Goal: Find contact information: Obtain details needed to contact an individual or organization

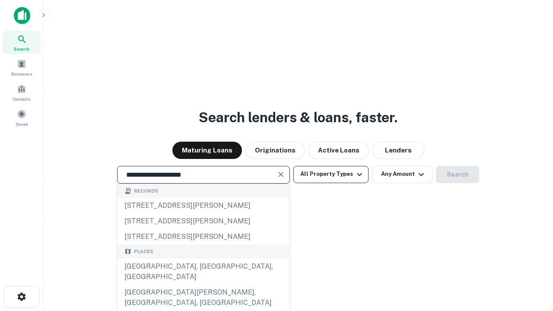
type input "**********"
click at [331, 174] on button "All Property Types" at bounding box center [330, 174] width 75 height 17
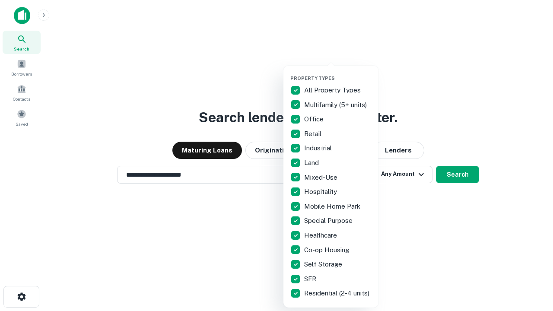
click at [338, 73] on button "button" at bounding box center [337, 73] width 95 height 0
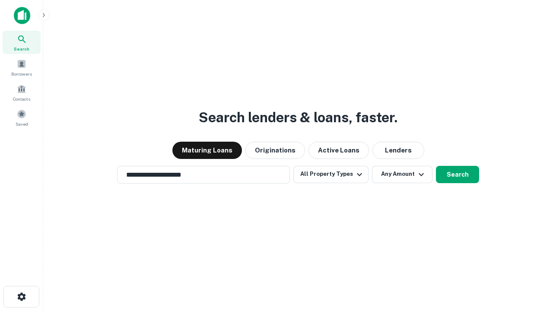
scroll to position [13, 0]
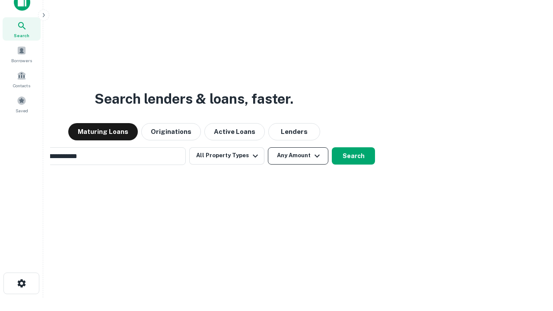
click at [268, 147] on button "Any Amount" at bounding box center [298, 155] width 60 height 17
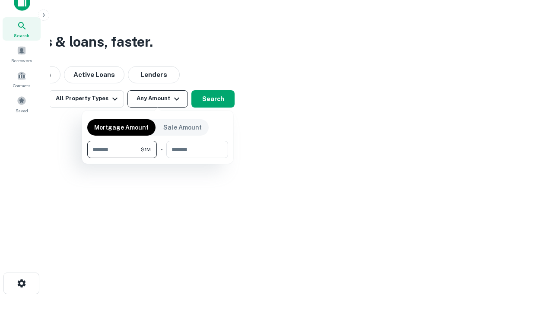
scroll to position [14, 0]
type input "*******"
click at [158, 158] on button "button" at bounding box center [157, 158] width 141 height 0
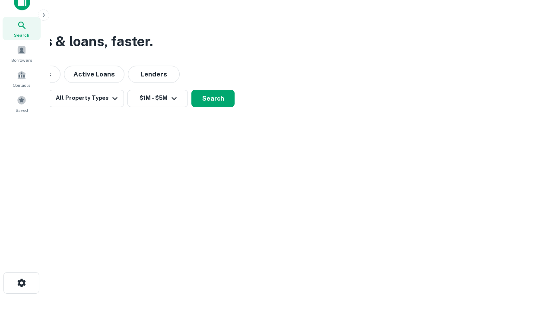
scroll to position [13, 0]
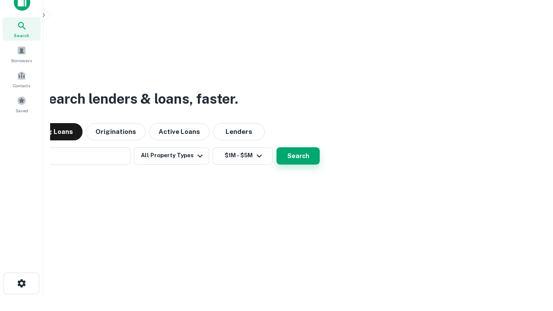
click at [276, 147] on button "Search" at bounding box center [297, 155] width 43 height 17
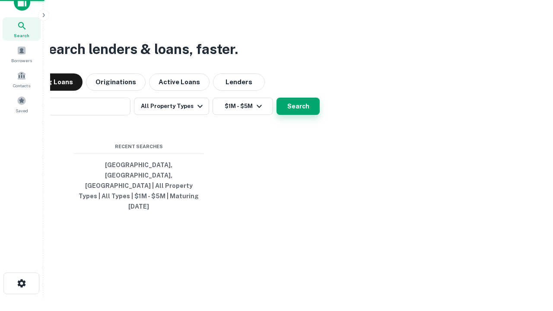
scroll to position [14, 0]
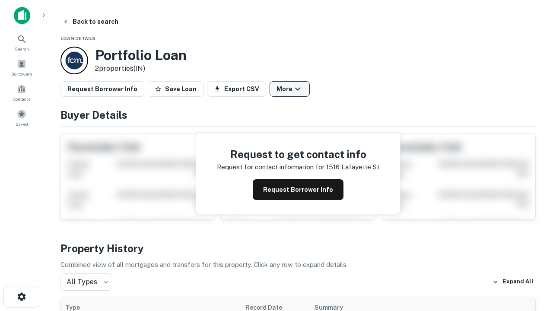
click at [289, 89] on button "More" at bounding box center [289, 89] width 40 height 16
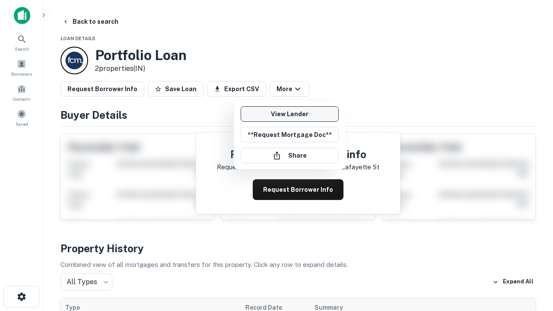
click at [289, 114] on link "View Lender" at bounding box center [289, 114] width 98 height 16
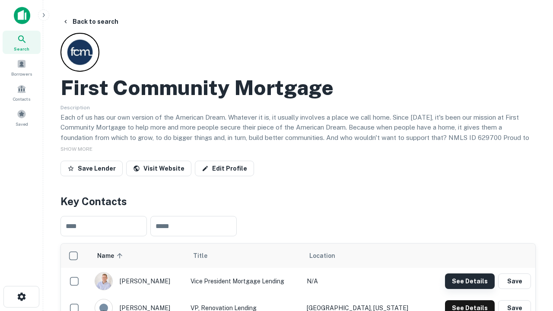
click at [469, 281] on button "See Details" at bounding box center [470, 281] width 50 height 16
